Goal: Find specific page/section: Find specific page/section

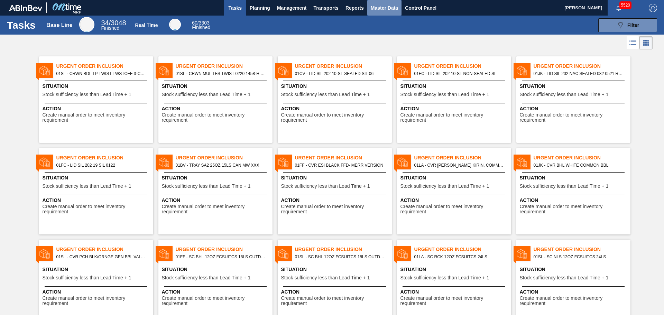
click at [389, 7] on span "Master Data" at bounding box center [384, 8] width 27 height 8
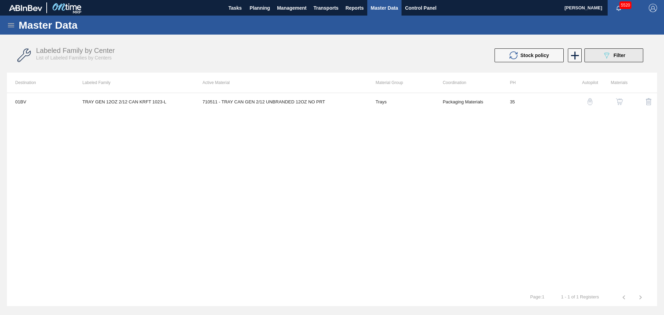
click at [615, 53] on span "Filter" at bounding box center [619, 56] width 12 height 6
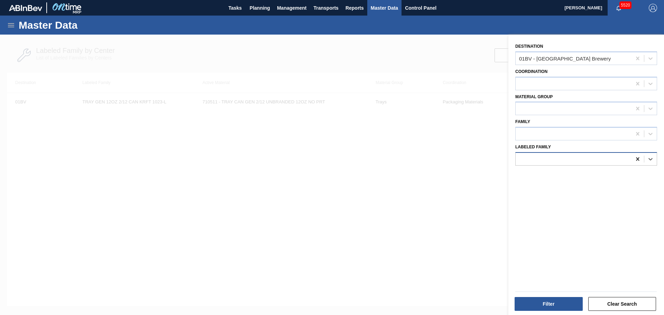
click at [637, 157] on icon at bounding box center [637, 159] width 7 height 7
click at [556, 133] on div at bounding box center [574, 134] width 116 height 10
type input "tray"
click at [548, 149] on div "Trays" at bounding box center [586, 151] width 142 height 13
click at [547, 302] on button "Filter" at bounding box center [549, 304] width 68 height 14
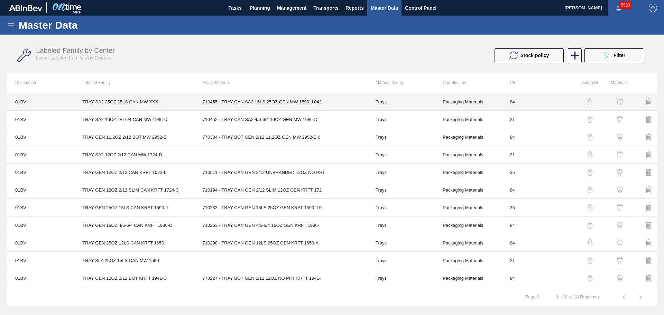
click at [242, 103] on td "710455 - TRAY CAN SA2 15LS 25OZ GEN MW 1590-J 042" at bounding box center [280, 102] width 173 height 18
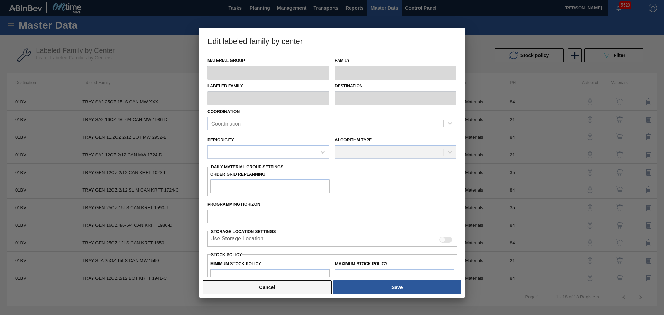
type input "Trays"
type input "TRAY SA2 25OZ 15LS CAN MW XXX"
type input "01BV - [GEOGRAPHIC_DATA] Brewery"
type input "84"
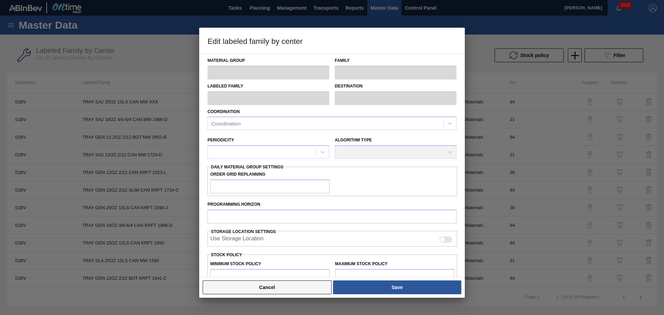
type input "8,447"
type input "112,088"
type input "3"
type input "11,556"
checkbox input "true"
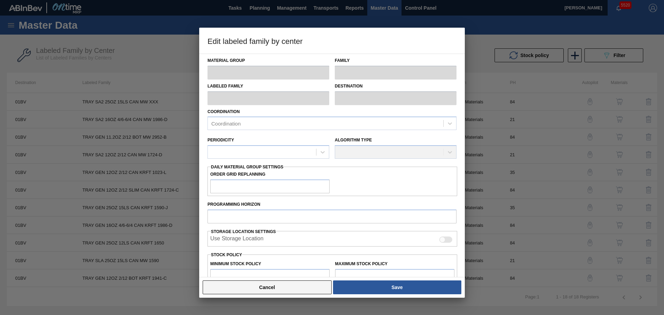
checkbox input "true"
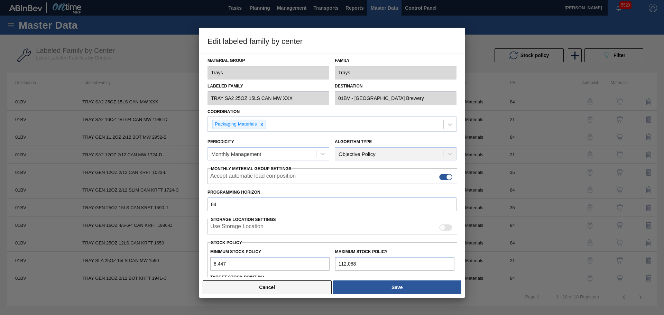
click at [299, 287] on button "Cancel" at bounding box center [267, 287] width 129 height 14
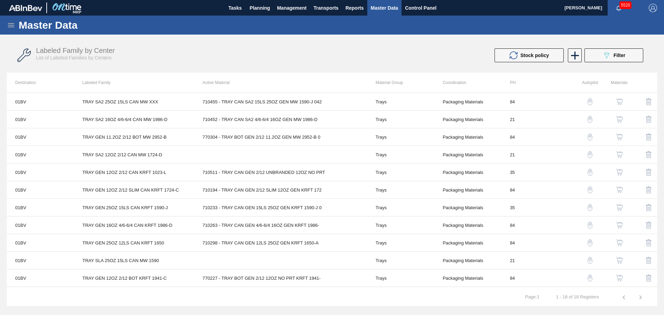
click at [621, 100] on img "button" at bounding box center [619, 101] width 7 height 7
